Goal: Information Seeking & Learning: Learn about a topic

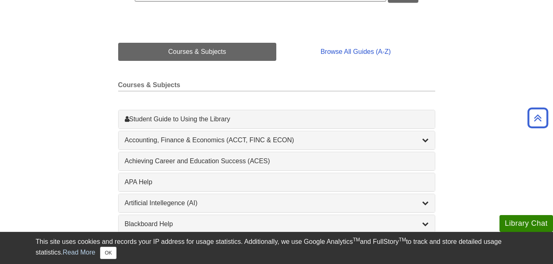
scroll to position [201, 0]
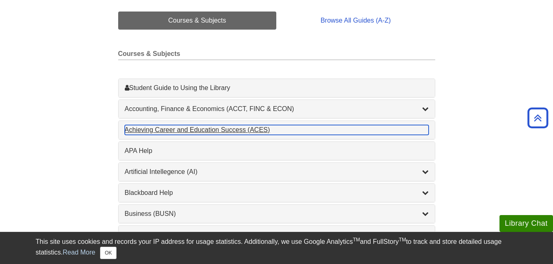
click at [254, 127] on div "Achieving Career and Education Success (ACES) , 1 guides" at bounding box center [277, 130] width 304 height 10
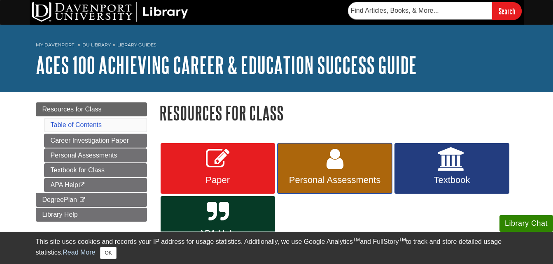
click at [309, 164] on link "Personal Assessments" at bounding box center [334, 168] width 114 height 51
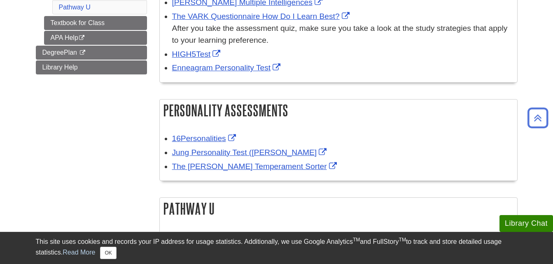
scroll to position [179, 0]
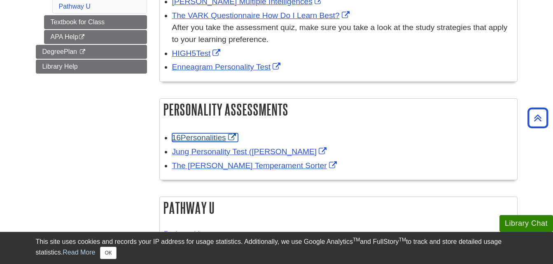
click at [212, 137] on link "16Personalities" at bounding box center [205, 137] width 66 height 9
